Goal: Navigation & Orientation: Find specific page/section

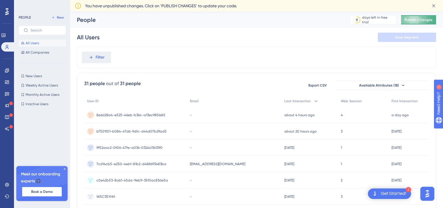
click at [413, 19] on span "Publish Changes" at bounding box center [418, 19] width 28 height 5
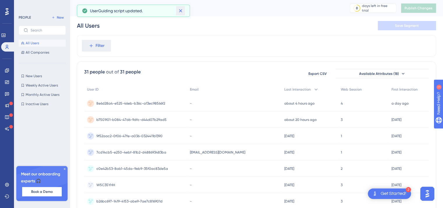
click at [181, 11] on icon at bounding box center [180, 10] width 3 height 3
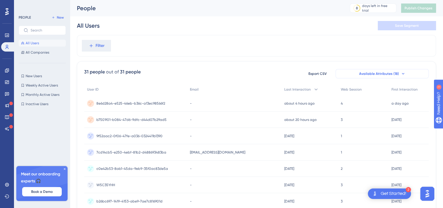
click at [401, 76] on icon at bounding box center [402, 73] width 5 height 5
click at [400, 74] on icon at bounding box center [402, 73] width 5 height 5
click at [383, 73] on span "Available Attributes (18)" at bounding box center [379, 73] width 40 height 5
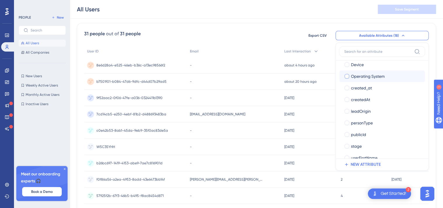
scroll to position [89, 0]
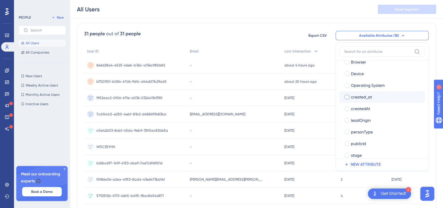
click at [346, 97] on div at bounding box center [346, 97] width 5 height 5
checkbox input "true"
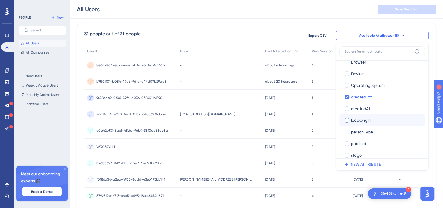
click at [346, 119] on div at bounding box center [346, 120] width 5 height 5
checkbox input "true"
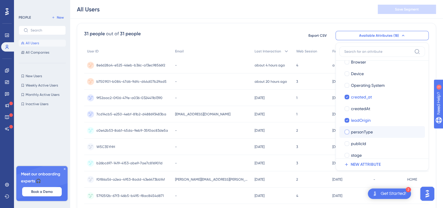
click at [347, 132] on div at bounding box center [346, 132] width 5 height 5
checkbox input "true"
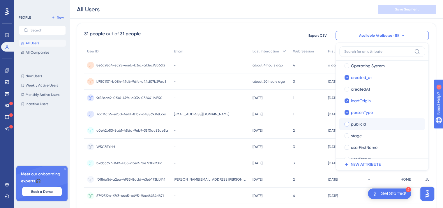
scroll to position [118, 0]
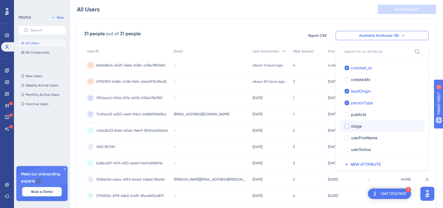
click at [346, 124] on div at bounding box center [346, 126] width 5 height 5
checkbox input "true"
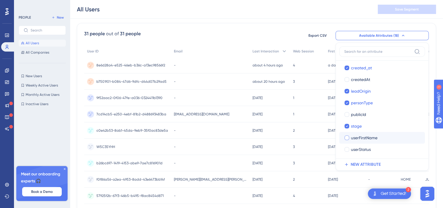
click at [345, 138] on div at bounding box center [346, 137] width 5 height 5
checkbox input "true"
click at [345, 150] on div at bounding box center [346, 149] width 5 height 5
checkbox input "true"
click at [332, 13] on div "All Users Save Segment" at bounding box center [256, 9] width 373 height 19
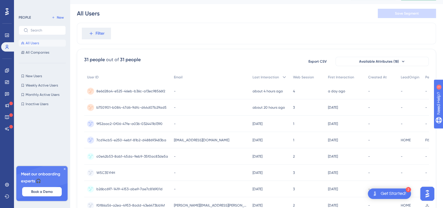
scroll to position [0, 4]
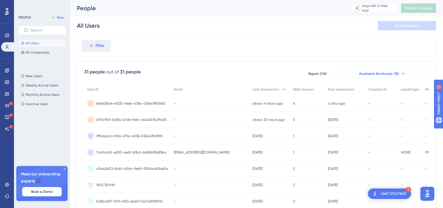
click at [359, 72] on span "Available Attributes (18)" at bounding box center [379, 73] width 40 height 5
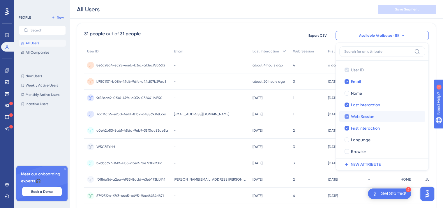
click at [344, 117] on div at bounding box center [346, 116] width 5 height 5
checkbox input "false"
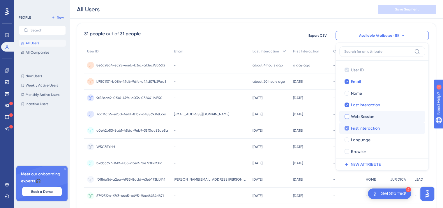
click at [345, 127] on icon at bounding box center [346, 128] width 2 height 4
checkbox input "false"
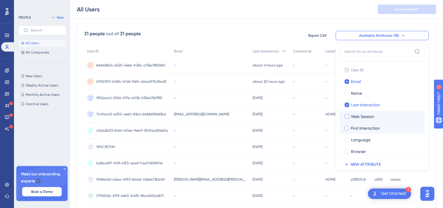
click at [332, 19] on div "Performance Users Engagement Widgets Feedback Product Updates Knowledge Base AI…" at bounding box center [256, 189] width 373 height 459
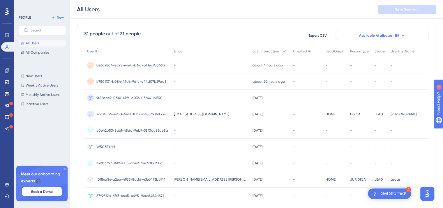
click at [391, 35] on span "Available Attributes (18)" at bounding box center [379, 35] width 40 height 5
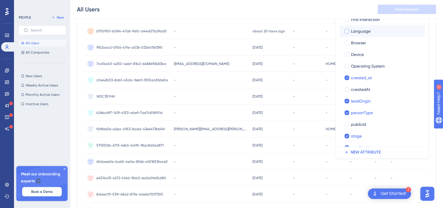
scroll to position [80, 0]
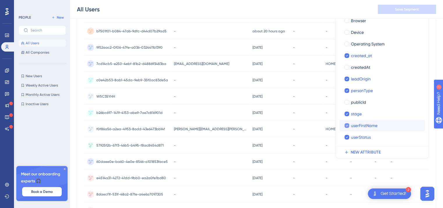
click at [345, 126] on icon at bounding box center [346, 125] width 2 height 4
checkbox input "false"
click at [323, 11] on div "All Users Save Segment" at bounding box center [256, 9] width 373 height 19
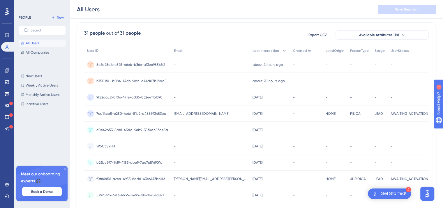
scroll to position [33, 4]
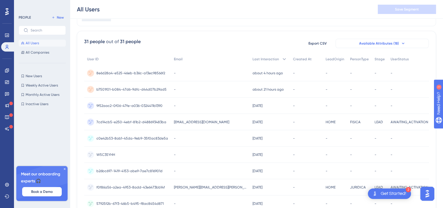
click at [369, 43] on span "Available Attributes (18)" at bounding box center [379, 43] width 40 height 5
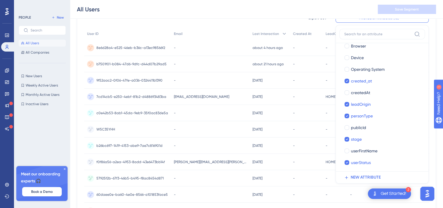
scroll to position [0, 0]
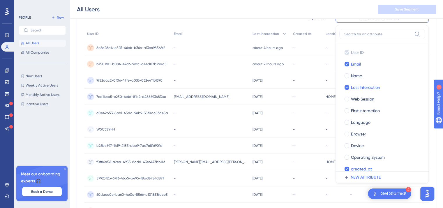
click at [435, 51] on div "Performance Users Engagement Widgets Feedback Product Updates Knowledge Base AI…" at bounding box center [256, 171] width 373 height 459
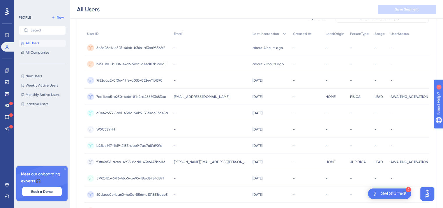
scroll to position [0, 4]
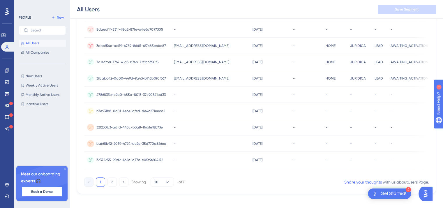
scroll to position [262, 0]
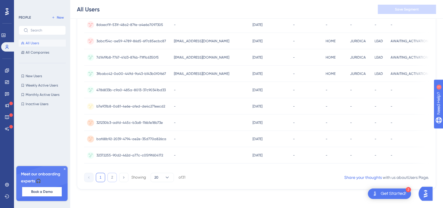
click at [110, 181] on button "2" at bounding box center [111, 177] width 9 height 9
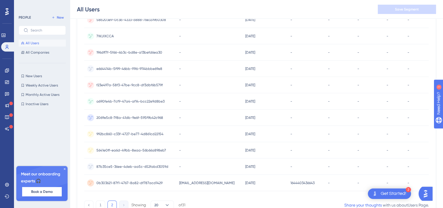
scroll to position [113, 0]
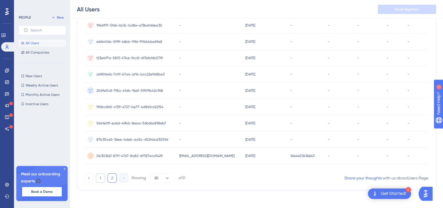
click at [101, 178] on button "1" at bounding box center [100, 177] width 9 height 9
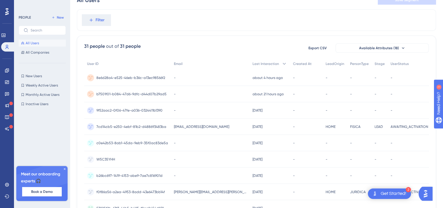
scroll to position [0, 0]
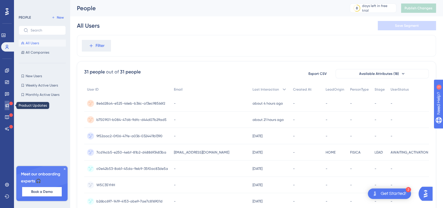
click at [5, 105] on icon at bounding box center [7, 105] width 5 height 5
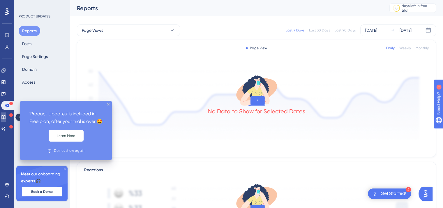
click at [6, 119] on icon at bounding box center [3, 117] width 5 height 5
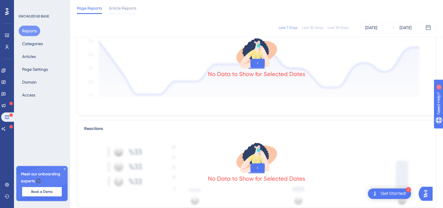
scroll to position [146, 0]
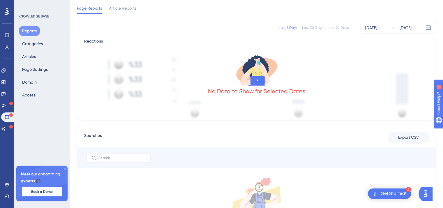
click at [292, 90] on div "No Data to Show for Selected Dates" at bounding box center [256, 91] width 97 height 8
click at [6, 128] on icon at bounding box center [3, 129] width 4 height 4
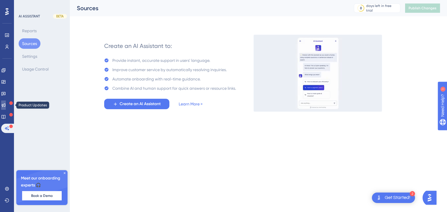
click at [6, 106] on icon at bounding box center [3, 105] width 5 height 5
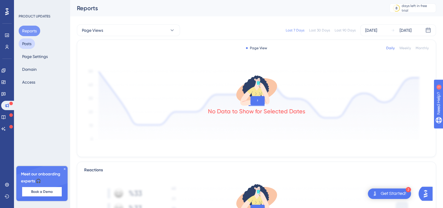
click at [24, 42] on button "Posts" at bounding box center [27, 43] width 16 height 10
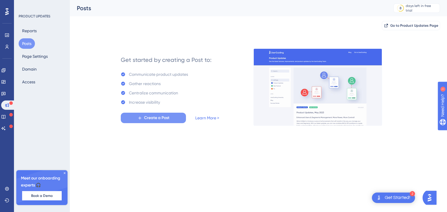
click at [141, 118] on icon at bounding box center [139, 118] width 5 height 5
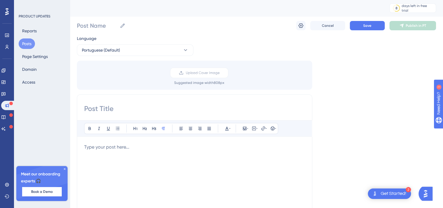
click at [329, 49] on div "Language Portuguese (Default) Upload Cover Image Suggested image width 808 px B…" at bounding box center [256, 173] width 359 height 276
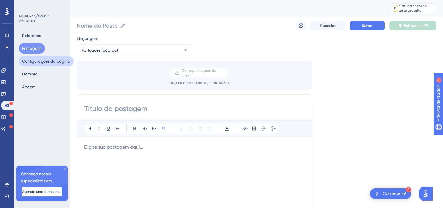
click at [60, 63] on font "Configurações da página" at bounding box center [46, 61] width 48 height 5
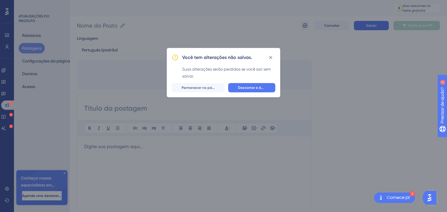
click at [35, 76] on div "Você tem alterações não salvas. Suas alterações serão perdidas se você sair sem…" at bounding box center [223, 106] width 447 height 212
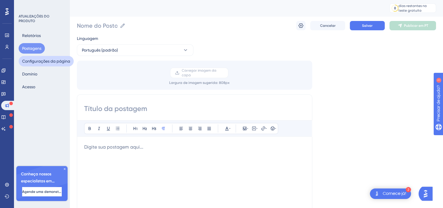
click at [37, 63] on font "Configurações da página" at bounding box center [46, 61] width 48 height 5
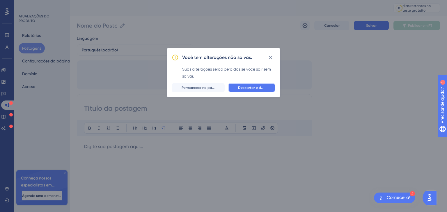
click at [240, 87] on font "Descartar e deixar" at bounding box center [253, 88] width 31 height 4
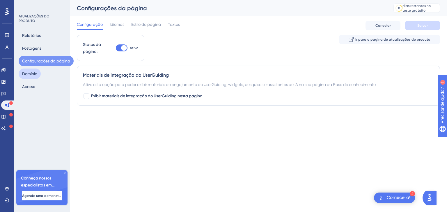
click at [39, 75] on button "Domínio" at bounding box center [30, 74] width 22 height 10
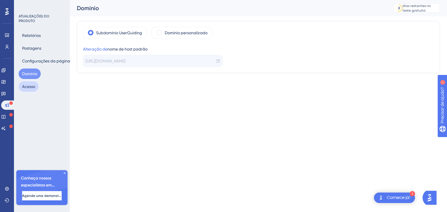
click at [33, 83] on button "Acesso" at bounding box center [29, 86] width 20 height 10
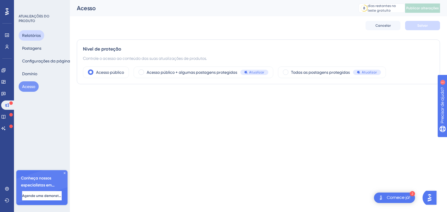
click at [30, 39] on font "Relatórios" at bounding box center [31, 35] width 19 height 7
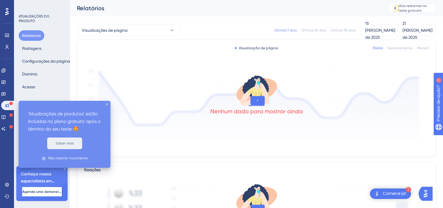
click at [60, 141] on font "Saber mais" at bounding box center [65, 143] width 18 height 4
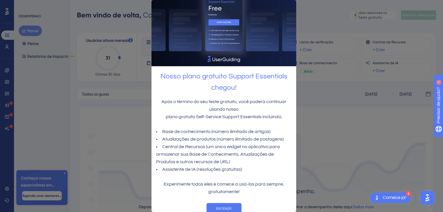
scroll to position [15, 0]
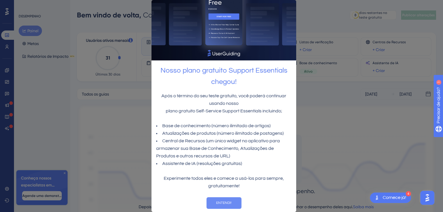
click at [226, 201] on font "ENTENDI!" at bounding box center [223, 203] width 15 height 4
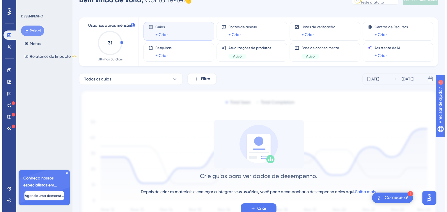
scroll to position [0, 0]
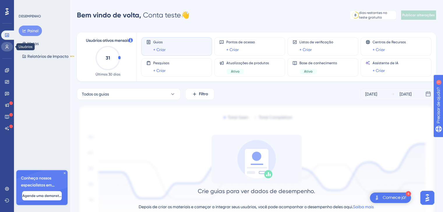
click at [6, 46] on icon at bounding box center [7, 47] width 5 height 5
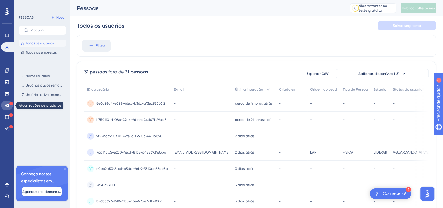
click at [8, 107] on icon at bounding box center [7, 106] width 4 height 4
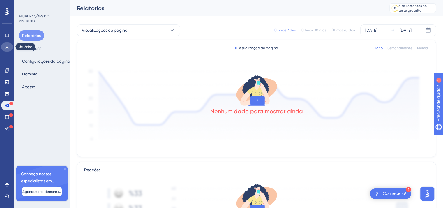
click at [5, 46] on icon at bounding box center [7, 47] width 5 height 5
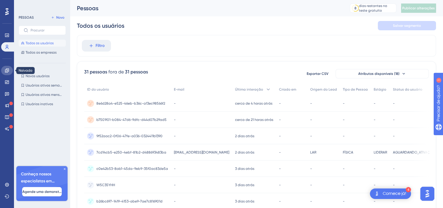
click at [9, 73] on link at bounding box center [7, 70] width 12 height 9
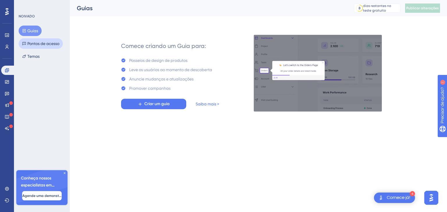
click at [40, 43] on font "Pontos de acesso" at bounding box center [43, 43] width 32 height 5
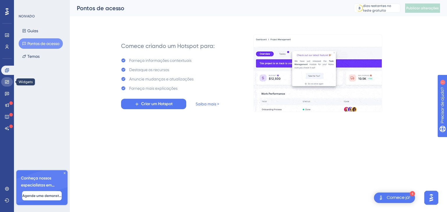
click at [8, 82] on icon at bounding box center [7, 82] width 5 height 5
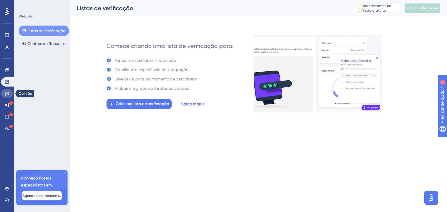
click at [6, 93] on icon at bounding box center [7, 93] width 5 height 5
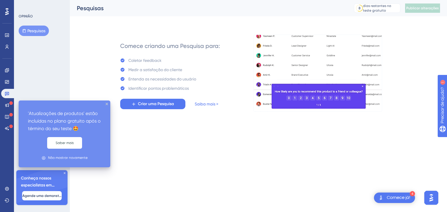
click at [10, 106] on div at bounding box center [10, 104] width 3 height 6
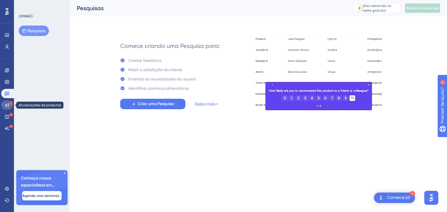
click at [8, 105] on icon at bounding box center [7, 105] width 5 height 5
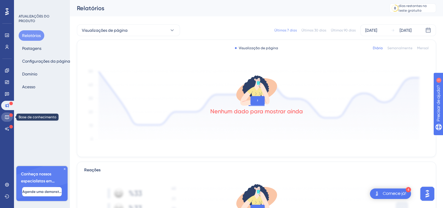
click at [7, 115] on icon at bounding box center [7, 117] width 5 height 5
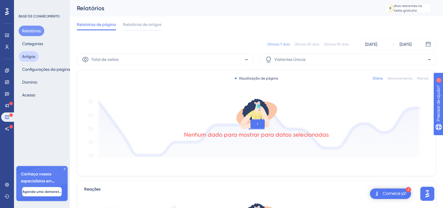
click at [29, 57] on font "Artigos" at bounding box center [28, 56] width 13 height 5
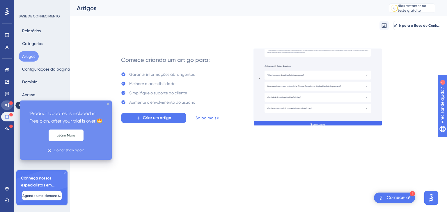
click at [8, 105] on icon at bounding box center [7, 106] width 4 height 4
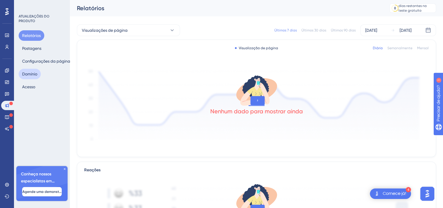
click at [25, 76] on font "Domínio" at bounding box center [29, 74] width 15 height 5
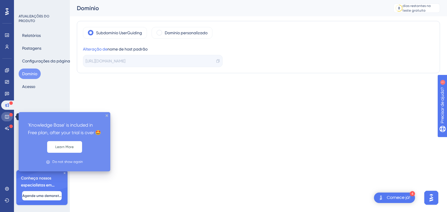
click at [7, 116] on icon at bounding box center [7, 117] width 5 height 5
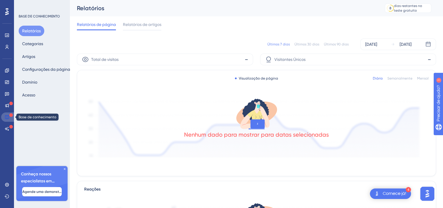
click at [10, 119] on link at bounding box center [8, 116] width 14 height 9
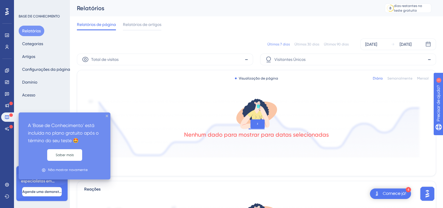
click at [10, 116] on icon at bounding box center [10, 114] width 3 height 3
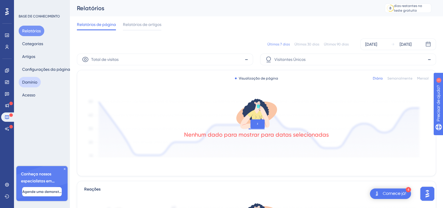
click at [38, 82] on button "Domínio" at bounding box center [30, 82] width 22 height 10
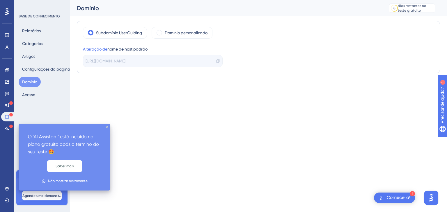
click at [10, 128] on icon at bounding box center [10, 126] width 3 height 3
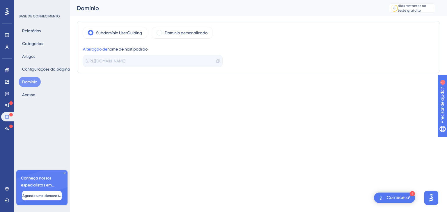
click at [431, 200] on img "Abra o iniciador do Assistente de IA" at bounding box center [431, 198] width 10 height 10
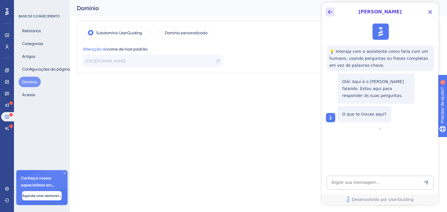
click at [328, 14] on icon "Botão Voltar" at bounding box center [330, 11] width 7 height 7
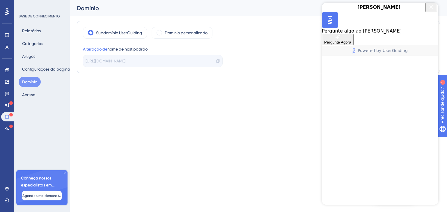
click at [432, 9] on icon "Close Button" at bounding box center [432, 7] width 4 height 4
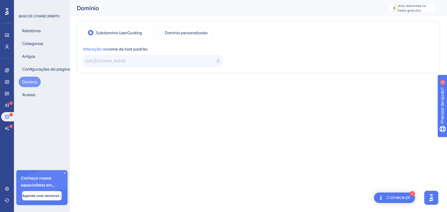
click at [402, 198] on font "Comece já!" at bounding box center [399, 198] width 24 height 5
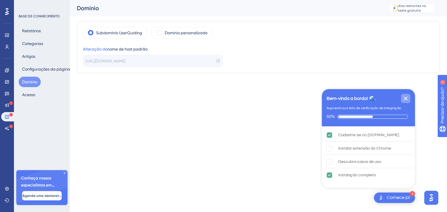
click at [404, 100] on icon "Fechar lista de verificação" at bounding box center [406, 99] width 4 height 4
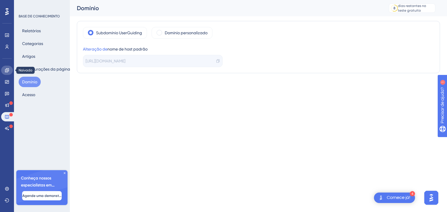
click at [9, 69] on link at bounding box center [7, 70] width 12 height 9
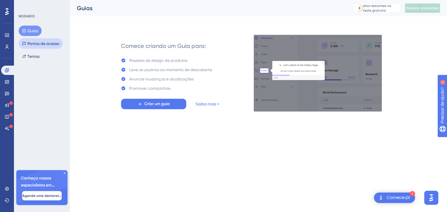
click at [32, 44] on font "Pontos de acesso" at bounding box center [43, 43] width 32 height 5
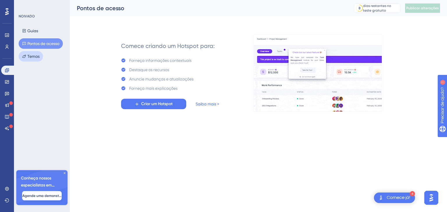
click at [37, 55] on font "Temas" at bounding box center [33, 56] width 12 height 5
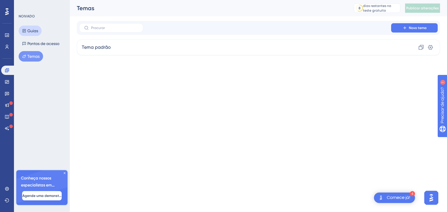
click at [33, 34] on font "Guias" at bounding box center [32, 30] width 11 height 7
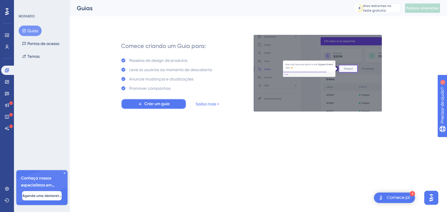
click at [144, 104] on font "Criar um guia" at bounding box center [156, 104] width 25 height 5
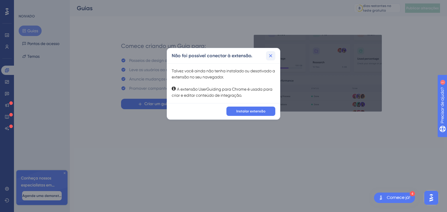
click at [269, 55] on icon at bounding box center [271, 56] width 6 height 6
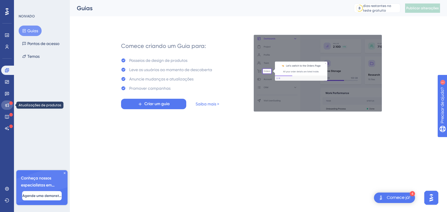
click at [5, 104] on icon at bounding box center [7, 105] width 5 height 5
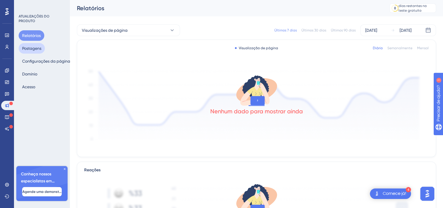
click at [28, 49] on font "Postagens" at bounding box center [31, 48] width 19 height 5
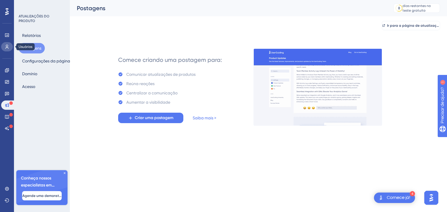
click at [9, 44] on link at bounding box center [7, 46] width 12 height 9
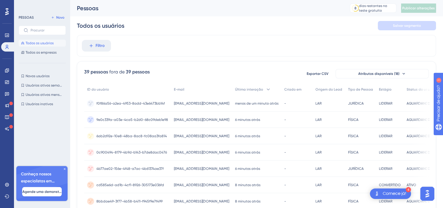
scroll to position [0, 4]
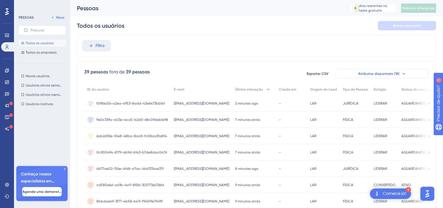
click at [382, 75] on font "Atributos disponíveis (18)" at bounding box center [378, 74] width 41 height 4
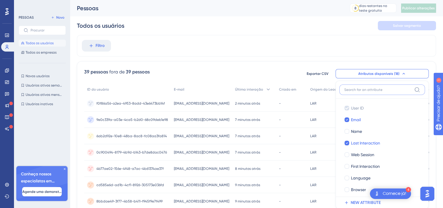
scroll to position [40, 4]
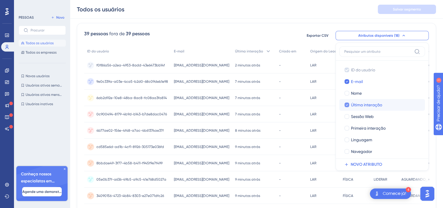
click at [345, 104] on icon at bounding box center [346, 105] width 2 height 4
checkbox input "false"
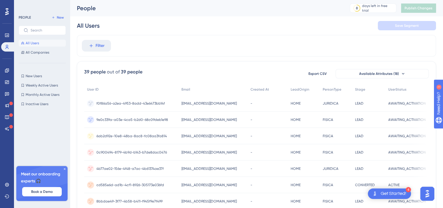
scroll to position [0, 4]
click at [367, 74] on span "Available Attributes (18)" at bounding box center [379, 73] width 40 height 5
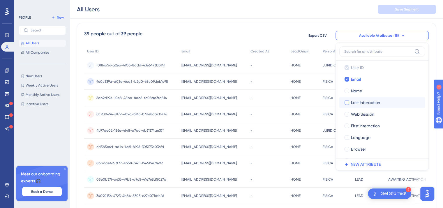
scroll to position [0, 0]
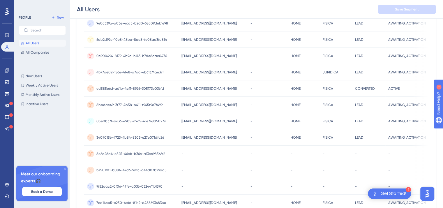
scroll to position [11, 4]
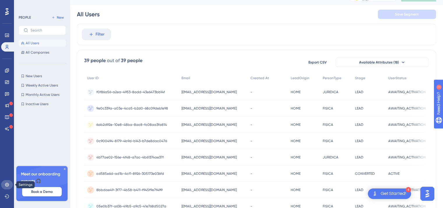
click at [3, 186] on link at bounding box center [7, 184] width 12 height 9
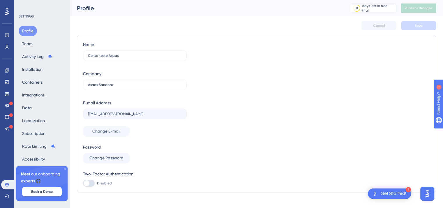
click at [65, 168] on icon at bounding box center [64, 168] width 3 height 3
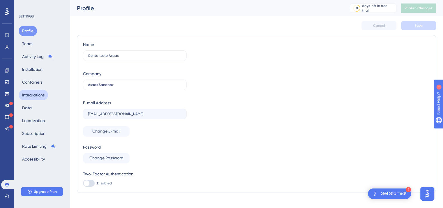
click at [48, 93] on button "Integrations" at bounding box center [33, 95] width 29 height 10
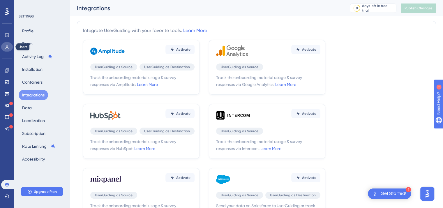
click at [4, 47] on link at bounding box center [7, 46] width 12 height 9
